Goal: Task Accomplishment & Management: Complete application form

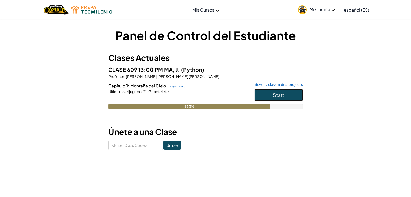
click at [273, 95] on button "Start" at bounding box center [279, 95] width 49 height 12
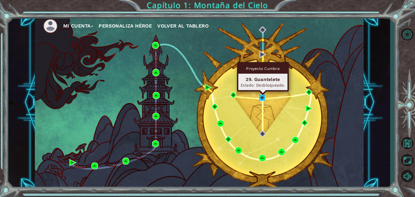
click at [262, 97] on img at bounding box center [262, 97] width 7 height 7
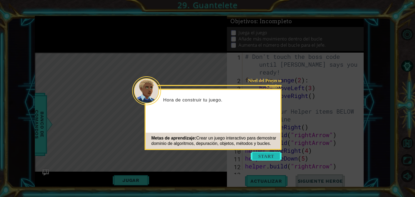
click at [267, 154] on button "Start" at bounding box center [266, 156] width 31 height 9
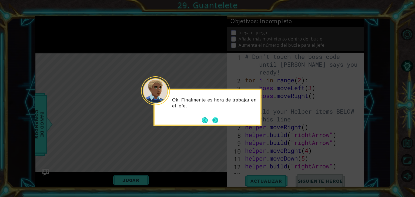
click at [213, 119] on button "Next" at bounding box center [216, 120] width 6 height 6
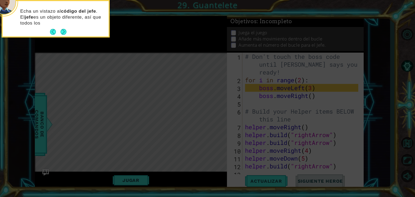
click at [66, 27] on div "Echa un vistazo al código del jefe . El jefe es un objeto diferente, así que to…" at bounding box center [56, 19] width 106 height 33
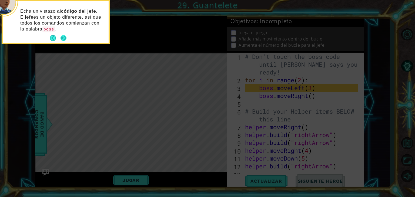
click at [65, 38] on button "Next" at bounding box center [64, 38] width 6 height 6
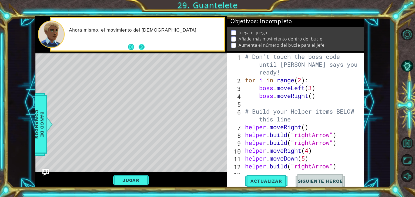
click at [141, 45] on button "Next" at bounding box center [142, 47] width 6 height 6
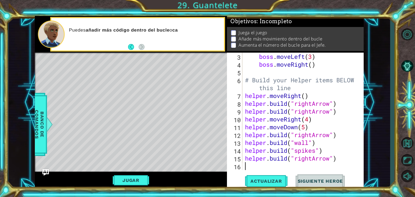
scroll to position [31, 0]
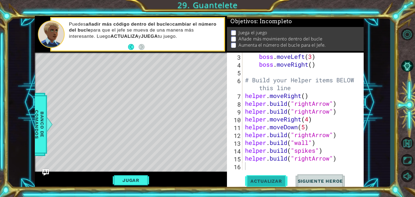
click at [267, 183] on span "Actualizar" at bounding box center [266, 181] width 42 height 5
click at [266, 183] on span "Actualizar" at bounding box center [266, 181] width 42 height 5
click at [304, 181] on span "Siguiente Heroe" at bounding box center [321, 181] width 56 height 5
click at [257, 182] on span "Actualizar" at bounding box center [266, 181] width 42 height 5
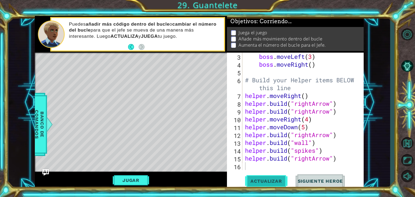
click at [257, 182] on span "Actualizar" at bounding box center [266, 181] width 42 height 5
click at [144, 178] on button "Jugar" at bounding box center [131, 181] width 37 height 10
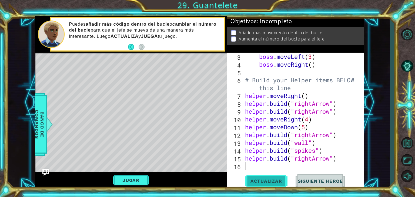
click at [257, 183] on span "Actualizar" at bounding box center [266, 181] width 42 height 5
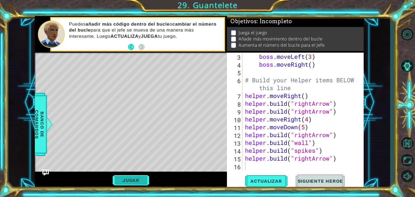
click at [140, 178] on button "Jugar" at bounding box center [131, 181] width 37 height 10
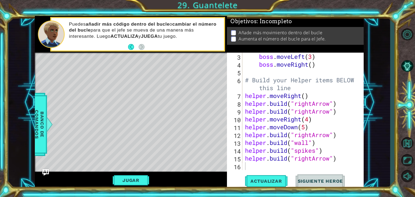
type textarea "helper.moveRight(4)"
click at [246, 121] on div "boss . moveLeft ( 3 ) boss . moveRight ( ) # Build your Helper items BELOW this…" at bounding box center [302, 119] width 117 height 133
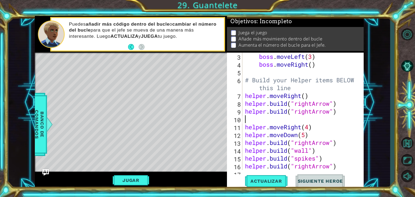
click at [247, 117] on div "boss . moveLeft ( 3 ) boss . moveRight ( ) # Build your Helper items BELOW this…" at bounding box center [302, 119] width 117 height 133
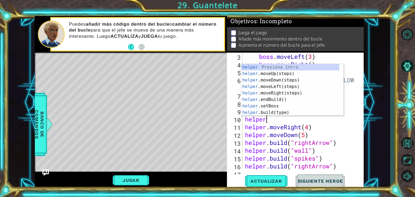
scroll to position [0, 1]
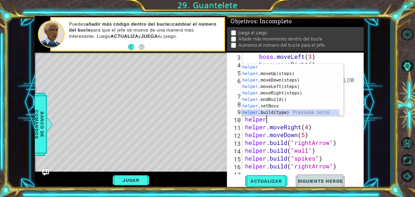
click at [266, 113] on div "helper Presiona intro helper .moveUp(steps) Presiona intro helper .moveDown(ste…" at bounding box center [291, 96] width 98 height 65
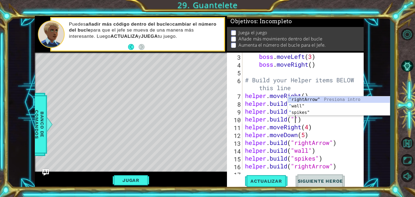
scroll to position [0, 2]
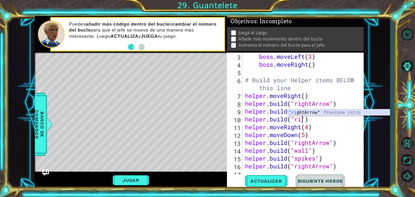
click at [315, 111] on div ""ri ghtArrow" Presiona intro" at bounding box center [339, 119] width 102 height 19
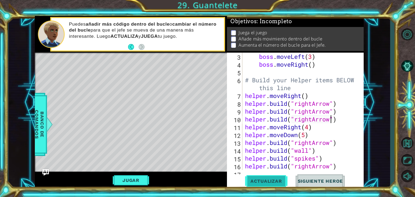
type textarea "[DOMAIN_NAME]("rightArrow")"
click at [266, 181] on span "Actualizar" at bounding box center [266, 181] width 42 height 5
click at [142, 178] on button "Jugar" at bounding box center [131, 181] width 37 height 10
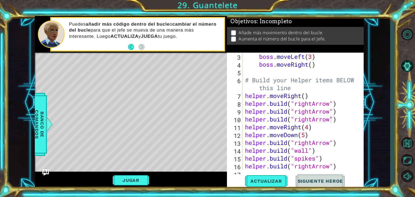
scroll to position [0, 0]
click at [262, 72] on div "boss . moveLeft ( 3 ) boss . moveRight ( ) # Build your Helper items BELOW this…" at bounding box center [302, 119] width 117 height 133
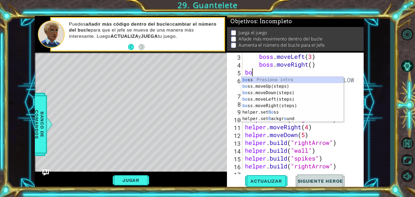
type textarea "b"
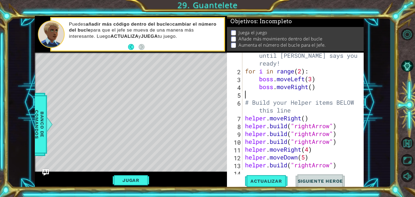
scroll to position [9, 0]
click at [303, 73] on div "# Don't touch the boss code until [PERSON_NAME] says you're ready! for i in ran…" at bounding box center [302, 118] width 117 height 149
type textarea "for i in range(4):"
click at [283, 95] on div "# Don't touch the boss code until [PERSON_NAME] says you're ready! for i in ran…" at bounding box center [302, 118] width 117 height 149
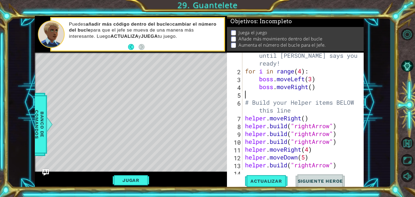
scroll to position [0, 0]
type textarea "b"
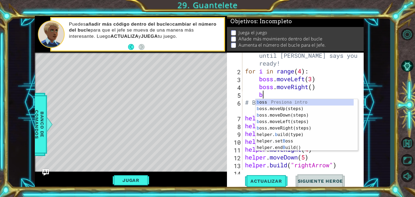
scroll to position [0, 0]
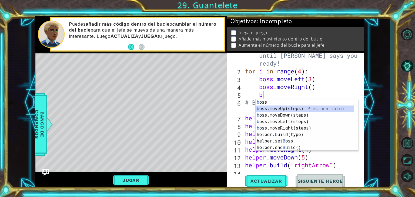
click at [278, 108] on div "b oss Presiona intro b oss.moveUp(steps) Presiona intro b oss.moveDown(steps) P…" at bounding box center [305, 131] width 98 height 65
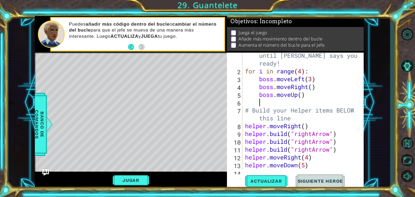
scroll to position [0, 0]
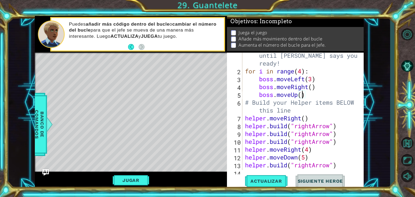
click at [303, 95] on div "# Don't touch the boss code until [PERSON_NAME] says you're ready! for i in ran…" at bounding box center [302, 118] width 117 height 149
type textarea "boss.moveUp(2)"
click at [276, 177] on button "Actualizar" at bounding box center [266, 182] width 42 height 14
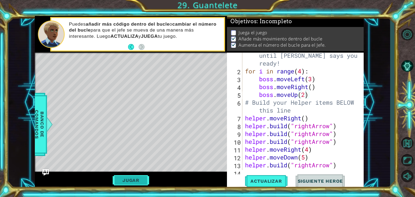
click at [142, 178] on button "Jugar" at bounding box center [131, 181] width 37 height 10
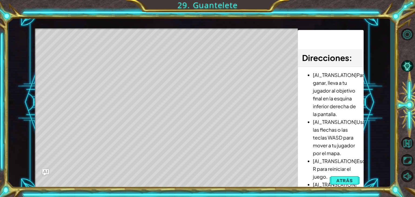
click at [142, 178] on div "Level Map" at bounding box center [160, 107] width 250 height 159
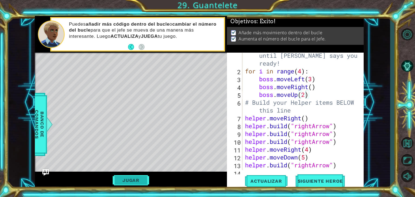
scroll to position [0, 0]
click at [309, 179] on button "Siguiente Heroe" at bounding box center [321, 182] width 56 height 14
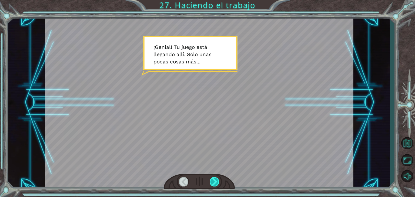
click at [211, 181] on div at bounding box center [215, 181] width 10 height 9
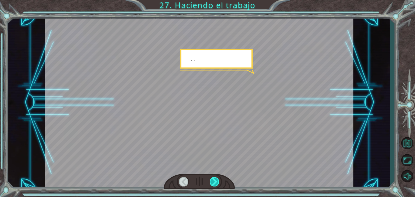
click at [211, 181] on div at bounding box center [215, 181] width 10 height 9
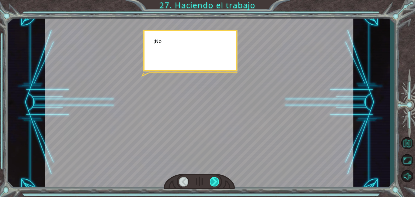
click at [211, 181] on div at bounding box center [215, 181] width 10 height 9
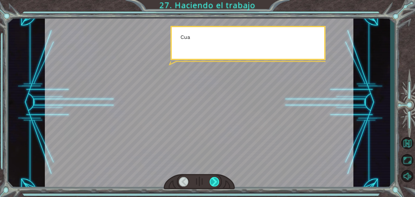
click at [211, 181] on div at bounding box center [215, 181] width 10 height 9
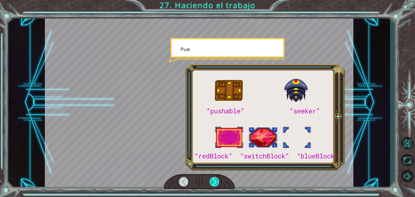
click at [211, 181] on div at bounding box center [215, 181] width 10 height 9
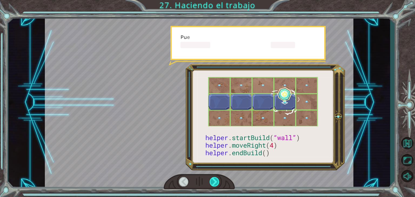
click at [211, 181] on div at bounding box center [215, 181] width 10 height 9
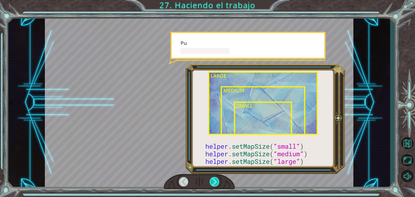
click at [211, 181] on div at bounding box center [215, 181] width 10 height 9
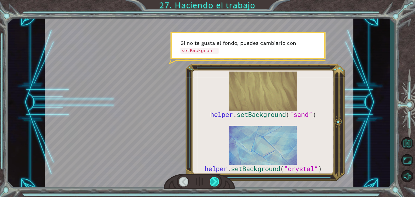
click at [211, 181] on div at bounding box center [215, 181] width 10 height 9
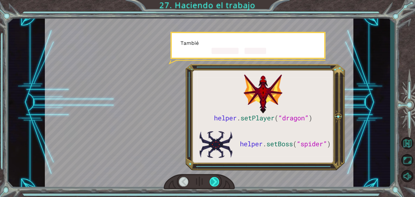
click at [211, 181] on div at bounding box center [215, 181] width 10 height 9
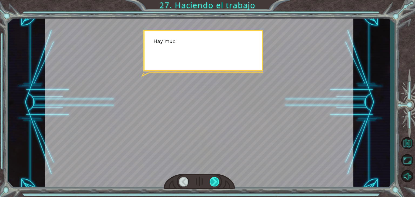
click at [211, 181] on div at bounding box center [215, 181] width 10 height 9
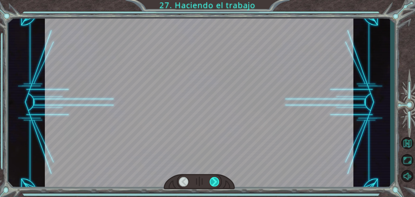
click at [211, 181] on div at bounding box center [215, 181] width 10 height 9
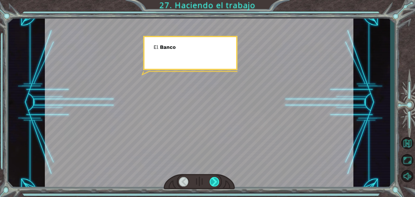
click at [211, 181] on div at bounding box center [215, 181] width 10 height 9
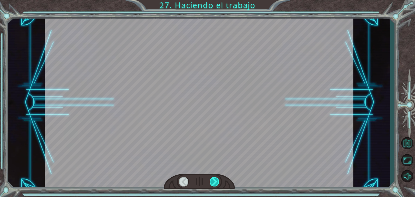
click at [211, 181] on div at bounding box center [215, 181] width 10 height 9
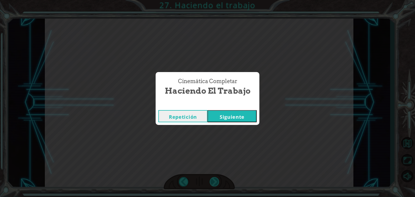
click at [211, 0] on div "helper . setPlayer ( “dragon” ) helper . setBoss ( “spider” ) ¡ G e n i a l ! T…" at bounding box center [207, 0] width 415 height 0
click at [211, 181] on div "Cinemática Completar Haciendo el trabajo Repetición [GEOGRAPHIC_DATA]" at bounding box center [207, 98] width 415 height 197
click at [253, 115] on button "Siguiente" at bounding box center [232, 116] width 49 height 12
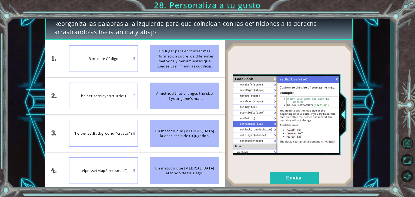
drag, startPoint x: 185, startPoint y: 92, endPoint x: 179, endPoint y: 133, distance: 41.6
click at [179, 133] on ul "Un lugar para encontrar más información sobre los diferentes métodos y herramie…" at bounding box center [184, 114] width 81 height 149
click at [281, 177] on button "Enviar" at bounding box center [294, 178] width 49 height 12
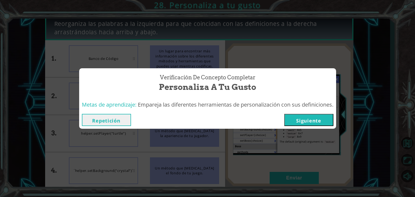
click at [312, 119] on button "Siguiente" at bounding box center [309, 120] width 49 height 12
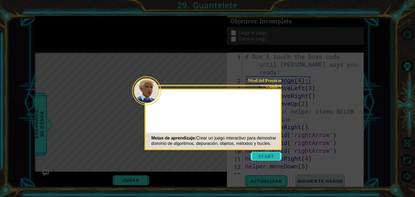
click at [265, 153] on button "Start" at bounding box center [266, 156] width 31 height 9
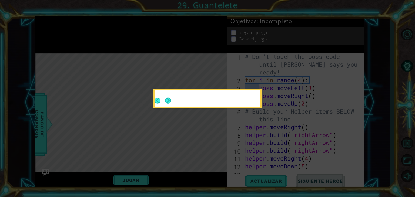
click at [168, 104] on button "Next" at bounding box center [168, 101] width 6 height 6
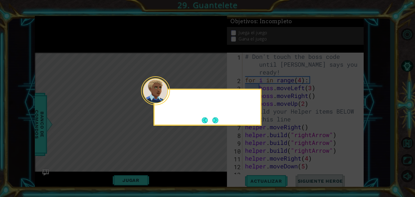
click at [168, 104] on div at bounding box center [155, 91] width 29 height 29
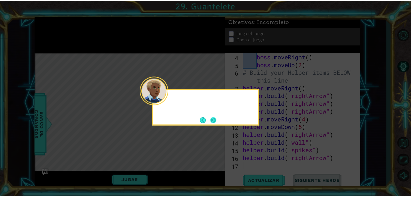
scroll to position [39, 0]
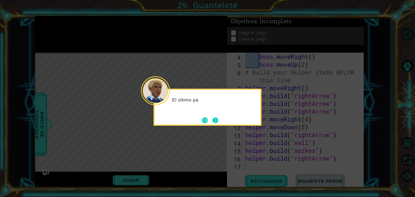
click at [216, 121] on button "Next" at bounding box center [216, 120] width 6 height 6
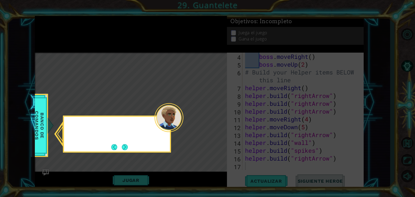
click at [216, 121] on icon at bounding box center [207, 98] width 415 height 197
click at [125, 145] on button "Next" at bounding box center [125, 147] width 6 height 6
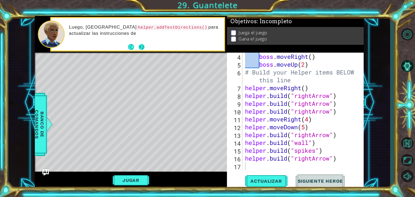
click at [141, 47] on button "Next" at bounding box center [142, 47] width 6 height 6
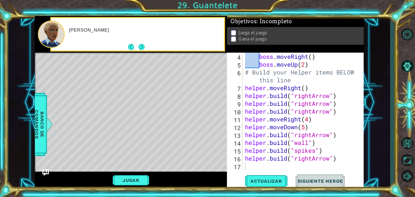
click at [141, 47] on button "Next" at bounding box center [142, 47] width 6 height 6
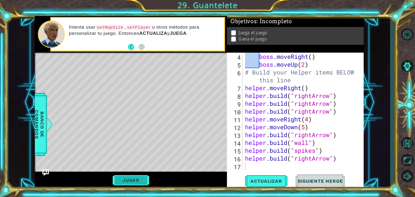
click at [136, 179] on button "Jugar" at bounding box center [131, 181] width 37 height 10
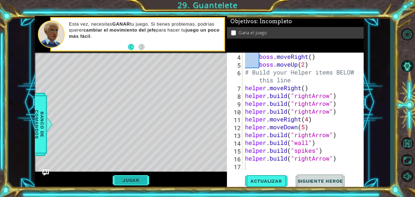
click at [138, 181] on button "Jugar" at bounding box center [131, 181] width 37 height 10
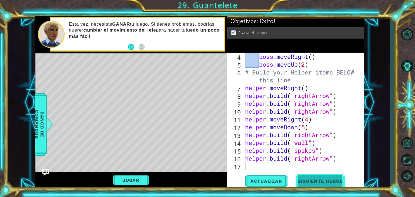
click at [309, 182] on span "Siguiente Heroe" at bounding box center [321, 181] width 56 height 5
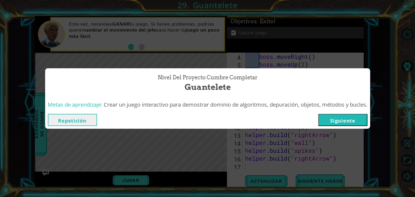
click at [329, 120] on button "Siguiente" at bounding box center [343, 120] width 49 height 12
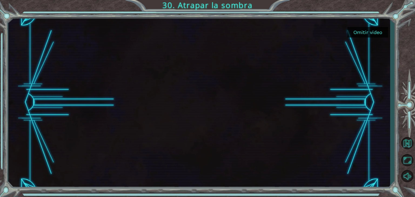
click at [371, 32] on button "Omitir video" at bounding box center [368, 32] width 41 height 11
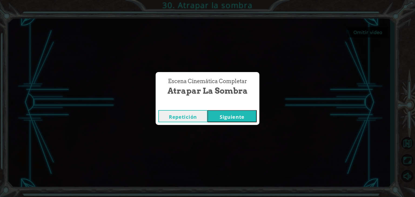
click at [221, 118] on button "Siguiente" at bounding box center [232, 116] width 49 height 12
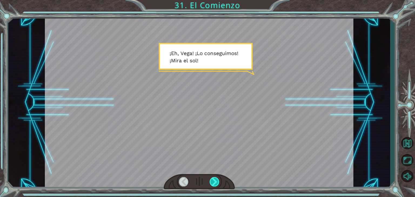
click at [215, 182] on div at bounding box center [215, 181] width 10 height 9
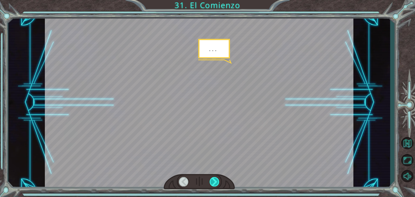
click at [215, 182] on div at bounding box center [215, 181] width 10 height 9
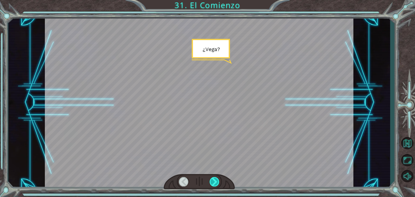
click at [215, 182] on div at bounding box center [215, 181] width 10 height 9
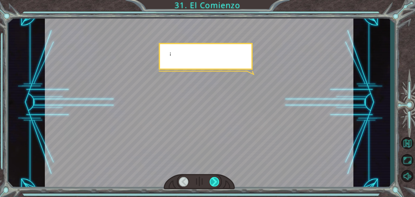
click at [215, 182] on div at bounding box center [215, 181] width 10 height 9
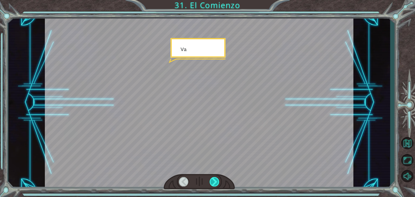
click at [215, 182] on div at bounding box center [215, 181] width 10 height 9
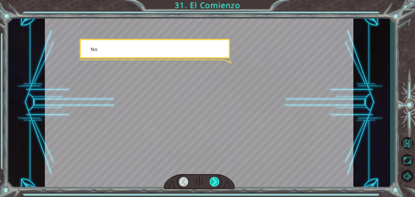
click at [215, 182] on div at bounding box center [215, 181] width 10 height 9
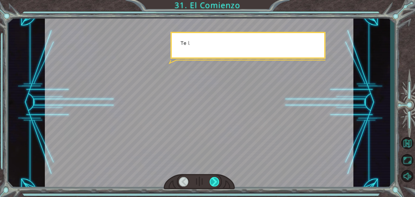
click at [215, 182] on div at bounding box center [215, 181] width 10 height 9
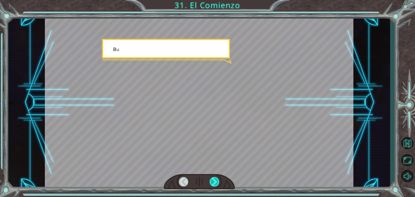
click at [215, 182] on div at bounding box center [215, 181] width 10 height 9
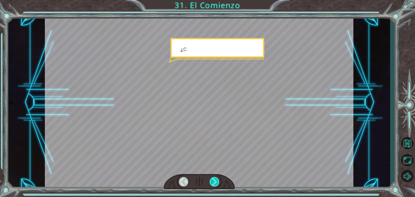
click at [215, 182] on div at bounding box center [215, 181] width 10 height 9
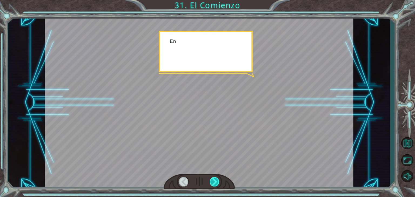
click at [215, 182] on div at bounding box center [215, 181] width 10 height 9
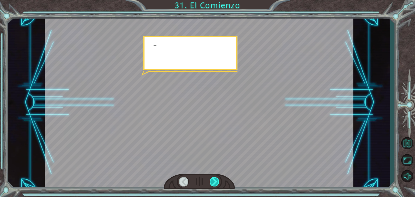
click at [215, 182] on div at bounding box center [215, 181] width 10 height 9
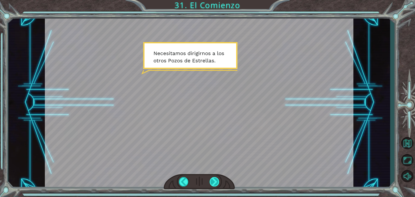
click at [215, 182] on div at bounding box center [215, 181] width 10 height 9
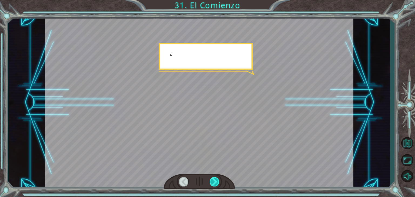
click at [215, 182] on div at bounding box center [215, 181] width 10 height 9
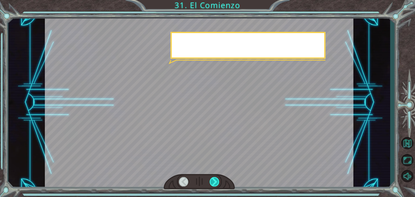
click at [215, 182] on div at bounding box center [215, 181] width 10 height 9
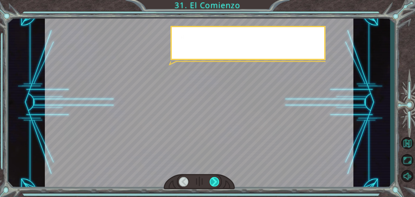
click at [215, 182] on div at bounding box center [215, 181] width 10 height 9
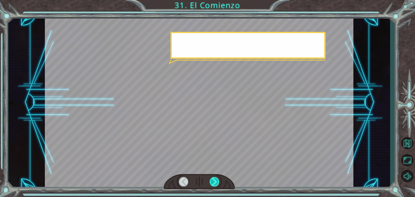
click at [215, 182] on div at bounding box center [215, 181] width 10 height 9
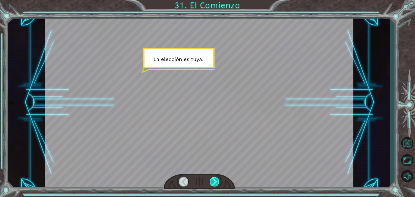
click at [216, 182] on div at bounding box center [215, 181] width 10 height 9
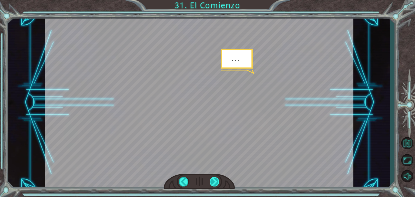
click at [216, 182] on div at bounding box center [215, 181] width 10 height 9
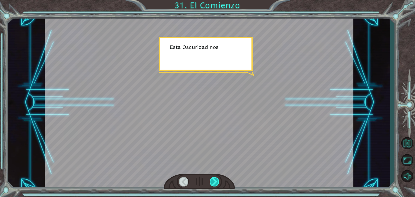
click at [216, 182] on div at bounding box center [215, 181] width 10 height 9
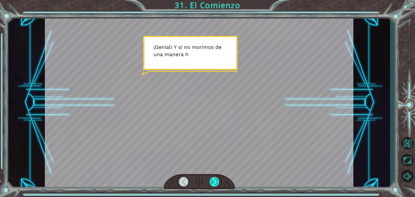
click at [216, 182] on div at bounding box center [215, 181] width 10 height 9
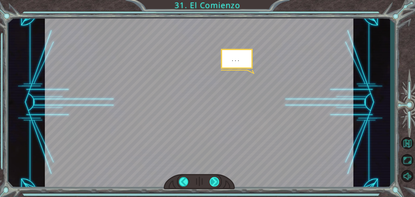
click at [216, 182] on div at bounding box center [215, 181] width 10 height 9
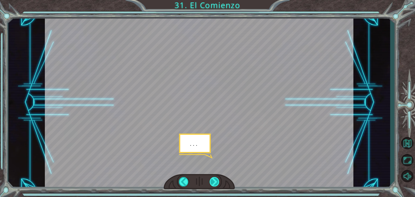
click at [216, 182] on div at bounding box center [215, 181] width 10 height 9
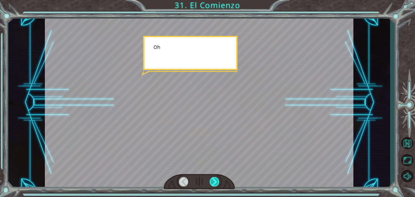
click at [216, 182] on div at bounding box center [215, 181] width 10 height 9
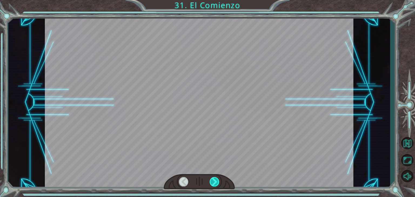
click at [216, 182] on div at bounding box center [215, 181] width 10 height 9
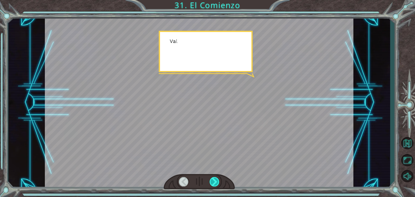
click at [216, 182] on div at bounding box center [215, 181] width 10 height 9
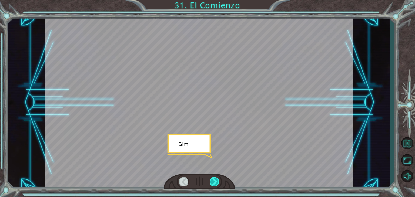
click at [216, 182] on div at bounding box center [215, 181] width 10 height 9
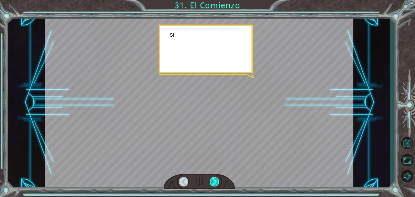
click at [216, 182] on div at bounding box center [215, 181] width 10 height 9
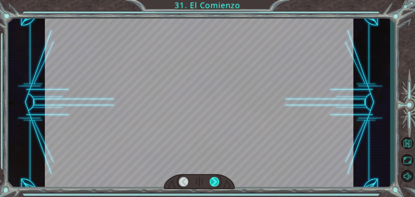
click at [216, 182] on div at bounding box center [215, 181] width 10 height 9
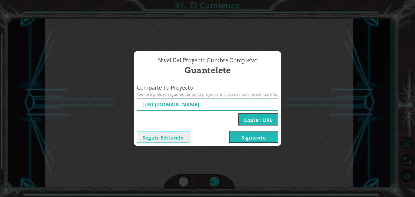
type input "[URL][DOMAIN_NAME]"
click at [246, 121] on button "Copiar URL" at bounding box center [259, 120] width 40 height 12
click at [263, 138] on button "Siguiente" at bounding box center [253, 137] width 49 height 12
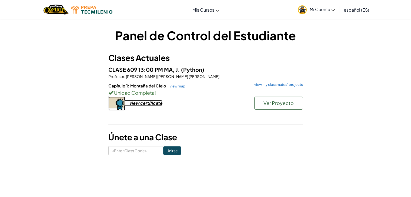
click at [149, 105] on div "view certificate" at bounding box center [145, 103] width 33 height 6
